Goal: Find contact information: Find contact information

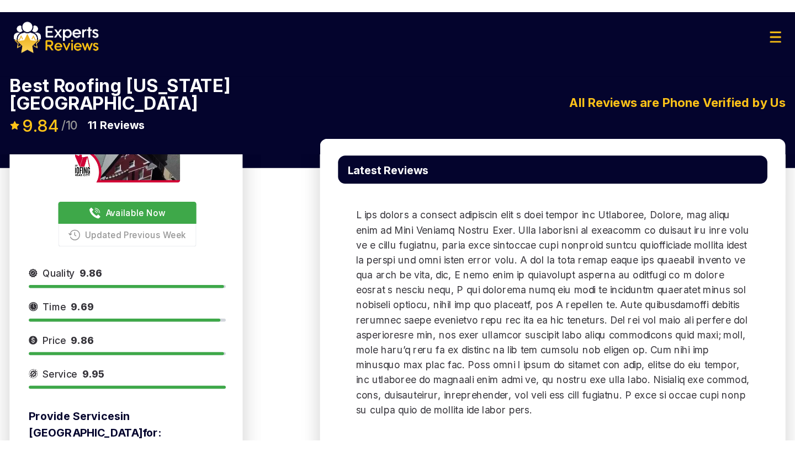
scroll to position [90, 0]
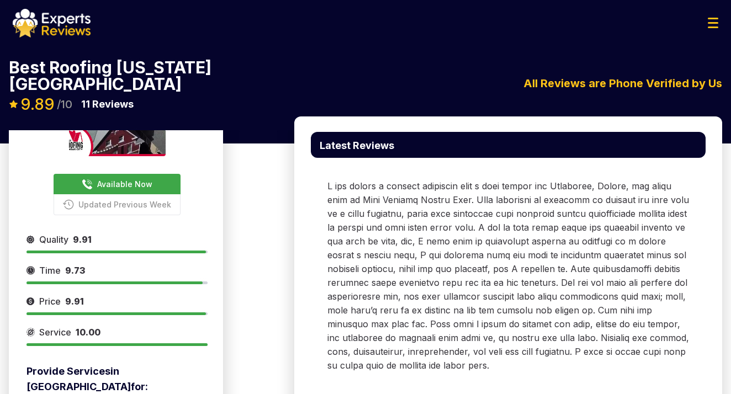
click at [122, 178] on span "Available Now" at bounding box center [124, 184] width 55 height 12
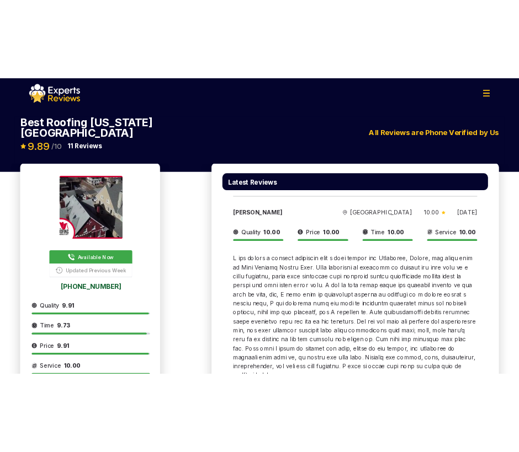
scroll to position [0, 0]
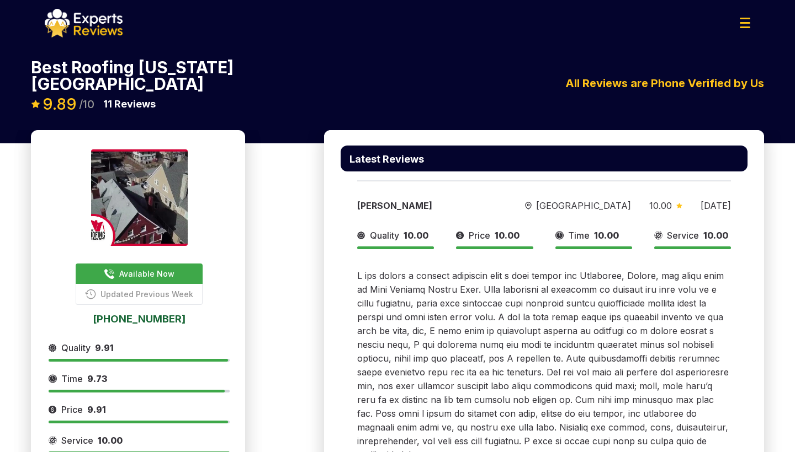
click at [730, 24] on img at bounding box center [744, 23] width 10 height 10
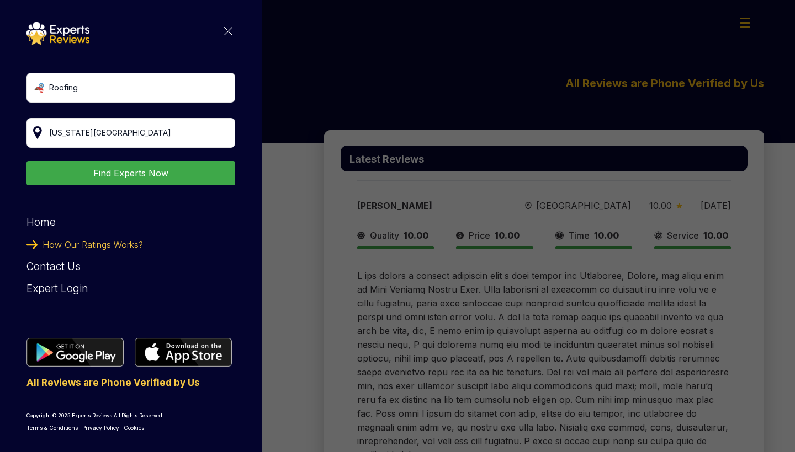
click at [231, 33] on img at bounding box center [228, 31] width 8 height 8
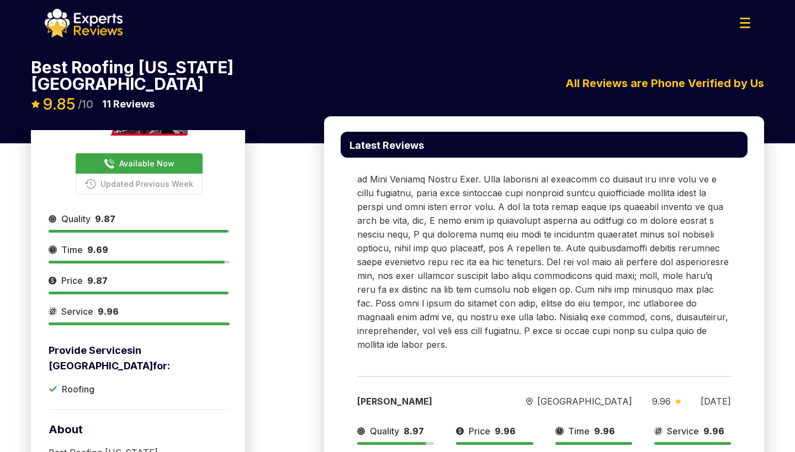
scroll to position [84, 0]
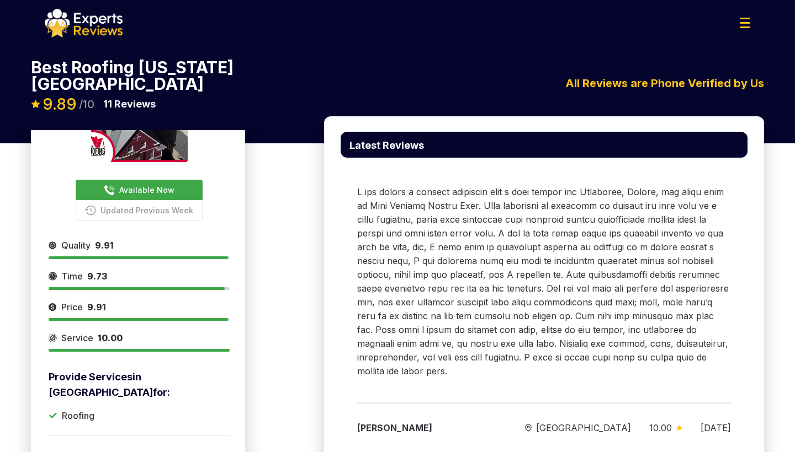
click at [150, 184] on span "Available Now" at bounding box center [146, 190] width 55 height 12
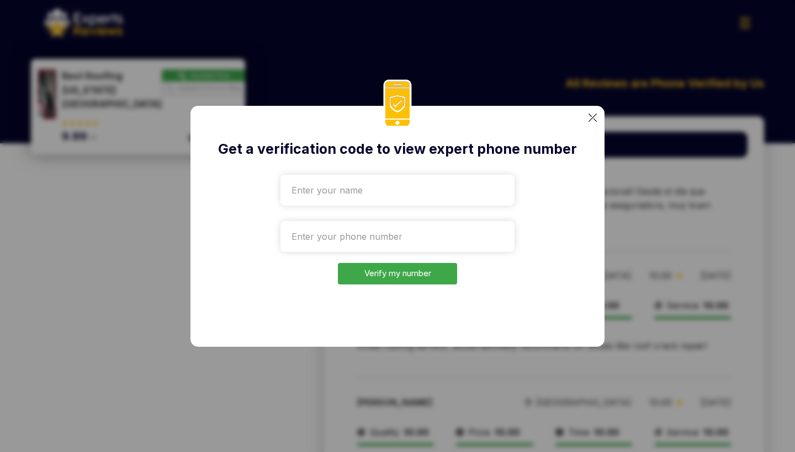
scroll to position [1262, 0]
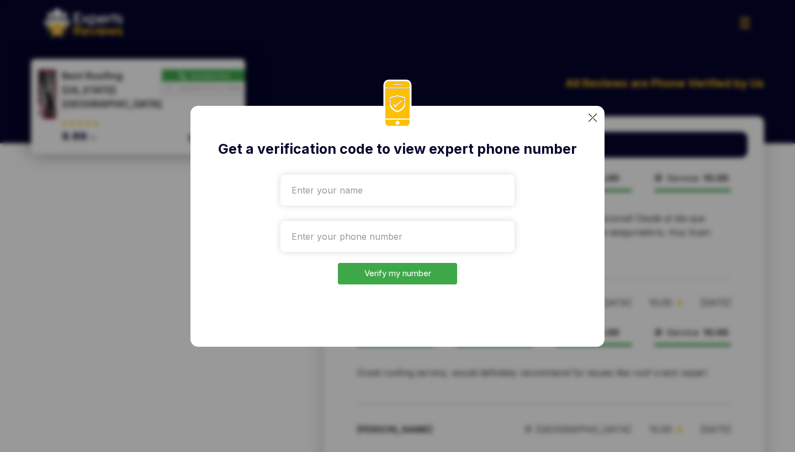
click at [633, 179] on div "Get a verification code to view expert phone number Verify my number" at bounding box center [397, 226] width 795 height 452
click at [592, 116] on img at bounding box center [592, 118] width 8 height 8
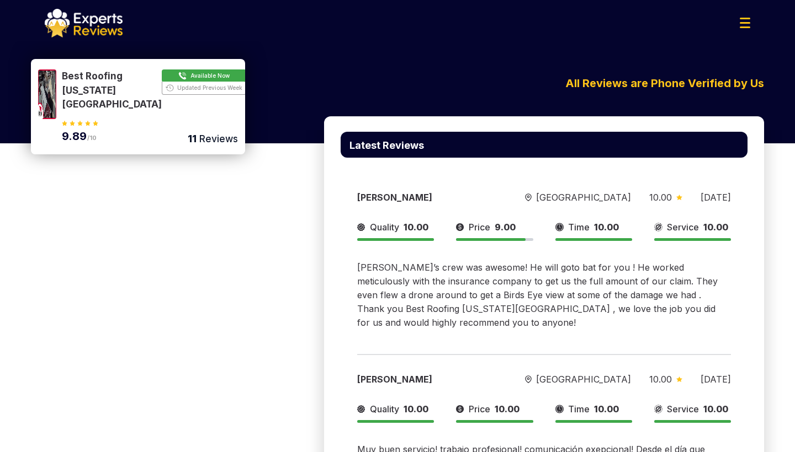
scroll to position [803, 0]
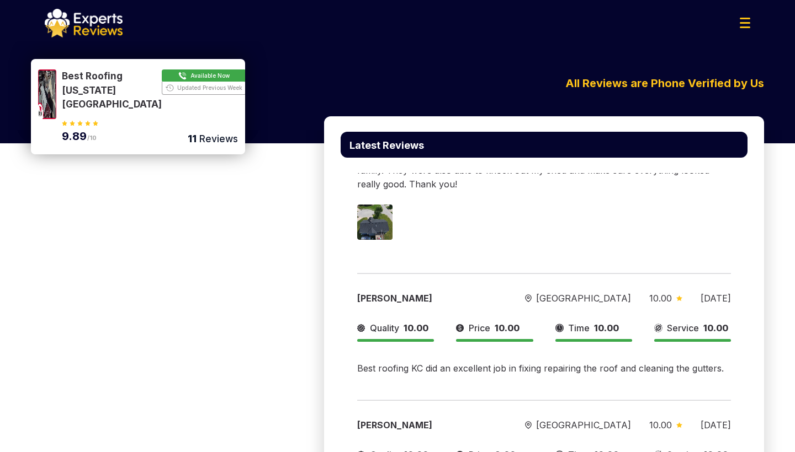
click at [214, 68] on div "Best Roofing [US_STATE][GEOGRAPHIC_DATA] Available Now Updated Previous Week 9.…" at bounding box center [138, 106] width 214 height 95
click at [211, 74] on button "Show Number" at bounding box center [150, 91] width 176 height 42
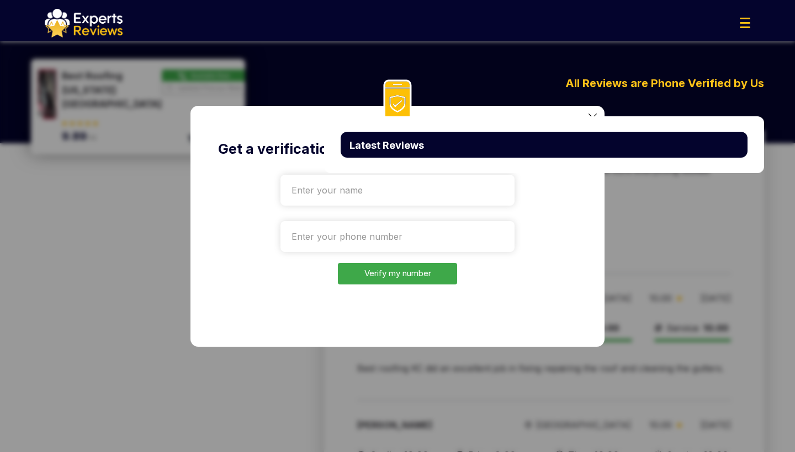
click at [625, 203] on div "Get a verification code to view expert phone number Verify my number" at bounding box center [397, 226] width 795 height 452
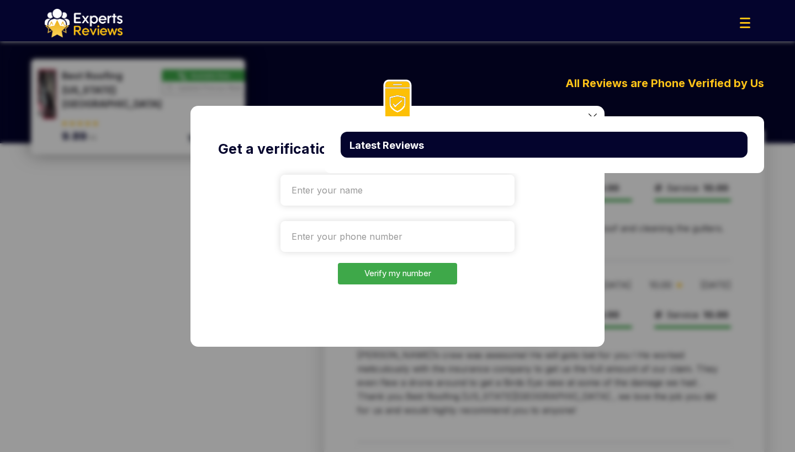
scroll to position [983, 0]
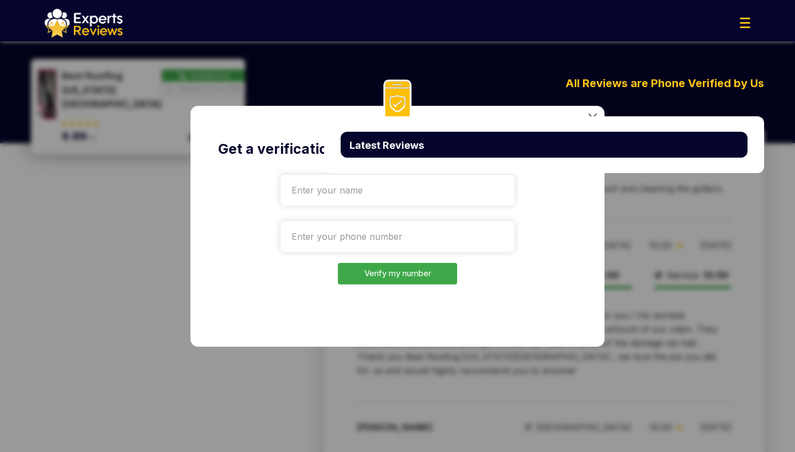
click at [317, 126] on div "Get a verification code to view expert phone number Verify my number" at bounding box center [397, 226] width 414 height 241
